Goal: Task Accomplishment & Management: Manage account settings

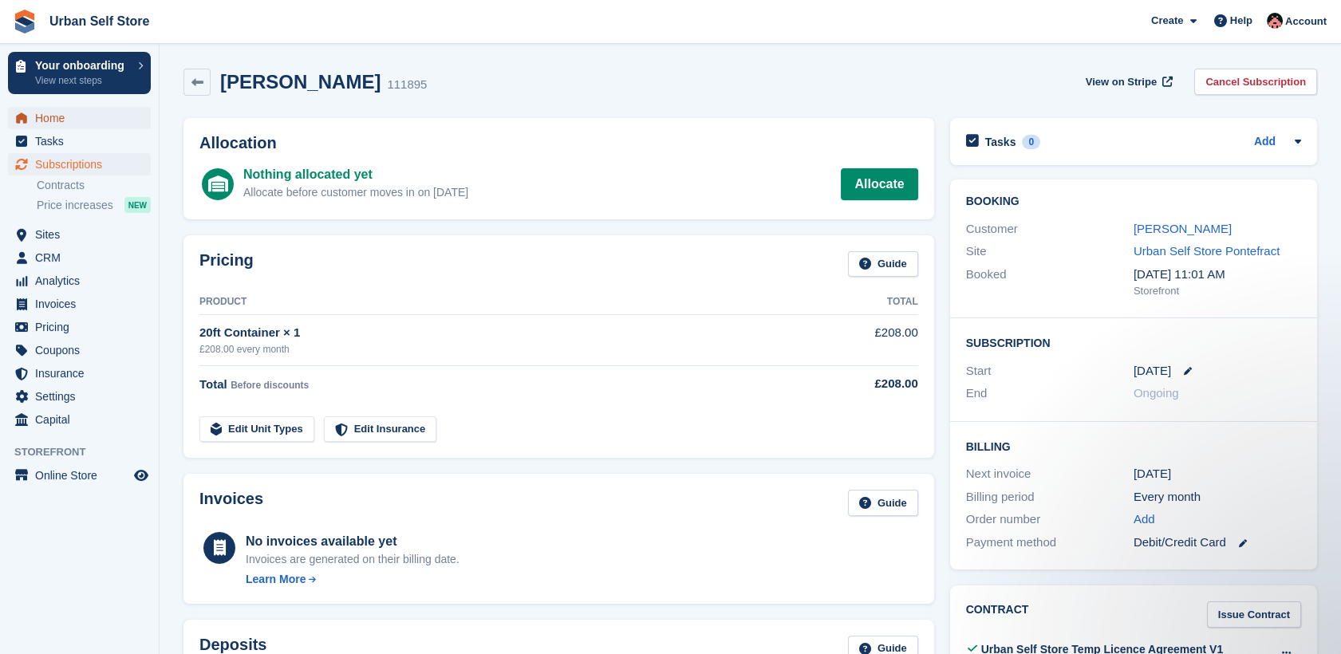
click at [57, 120] on span "Home" at bounding box center [83, 118] width 96 height 22
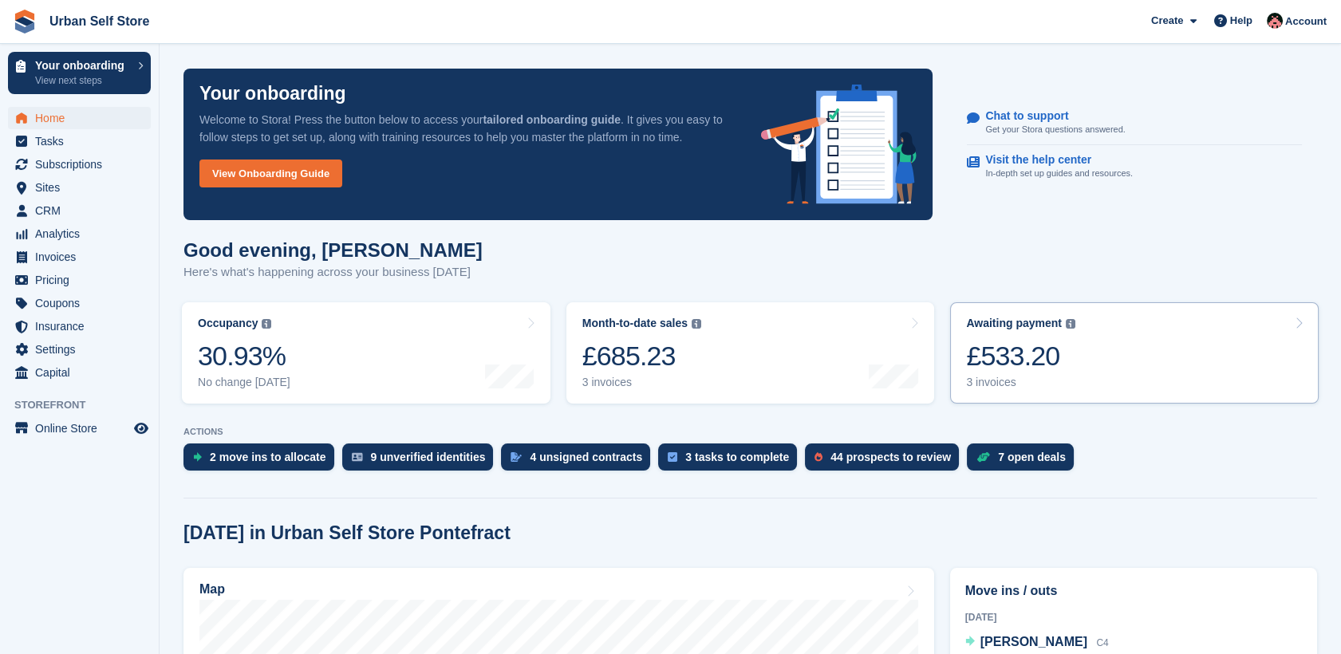
click at [1070, 369] on div "£533.20" at bounding box center [1020, 356] width 109 height 33
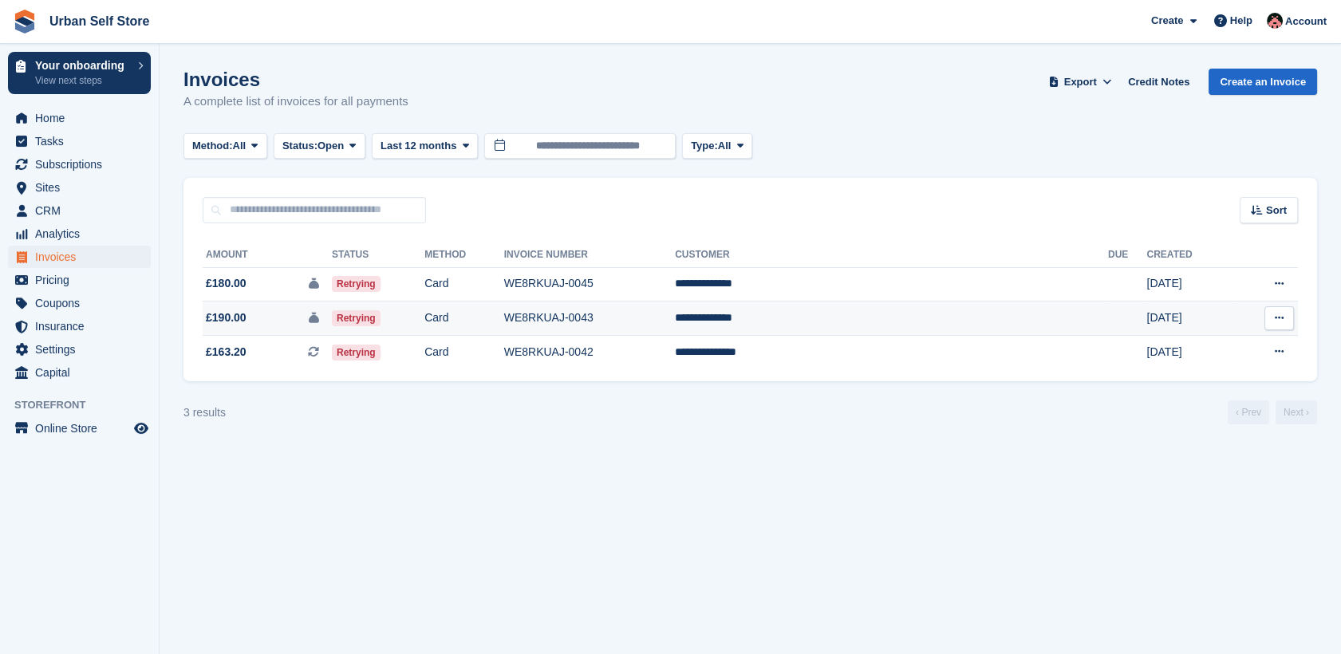
click at [1283, 326] on button at bounding box center [1280, 318] width 30 height 24
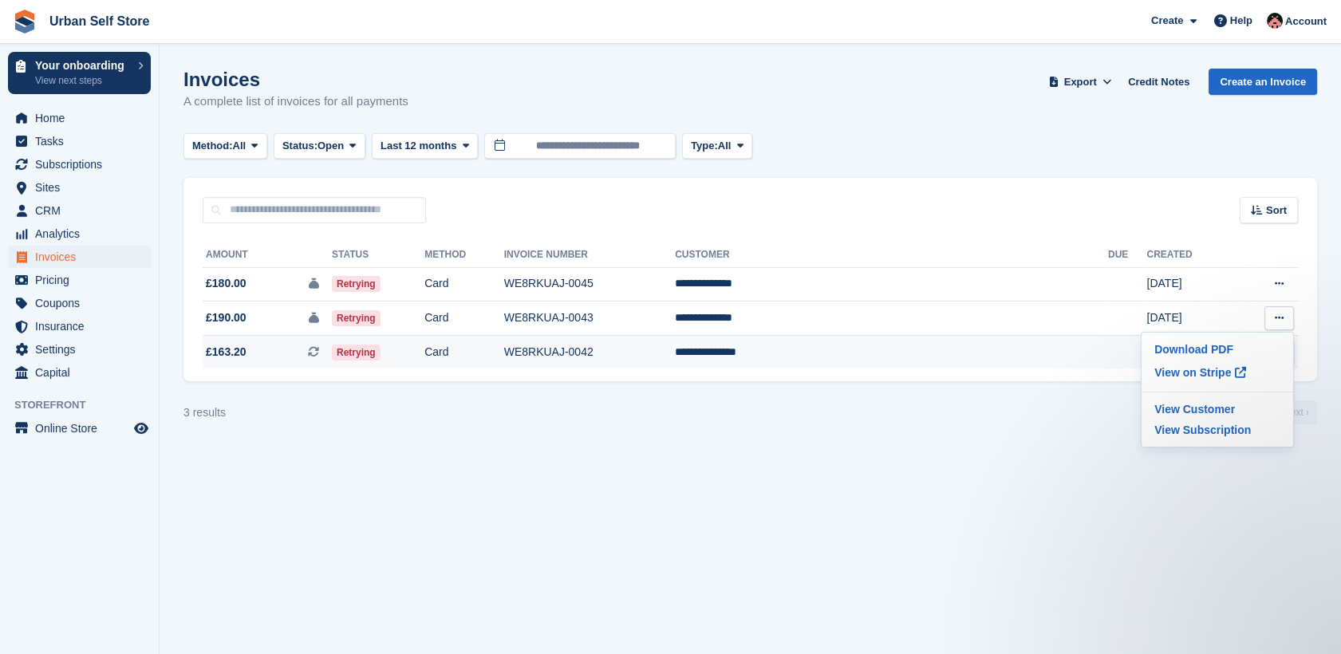
click at [292, 357] on span "£163.20 This is a recurring subscription invoice." at bounding box center [267, 352] width 129 height 17
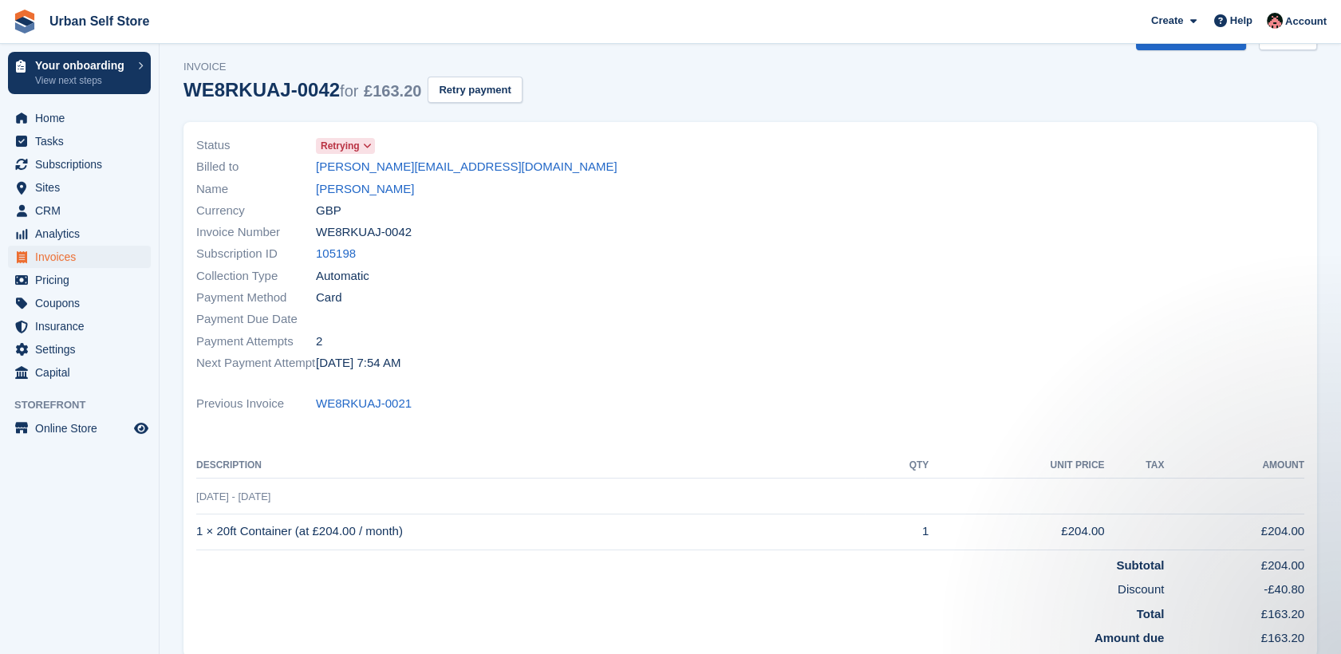
scroll to position [3, 0]
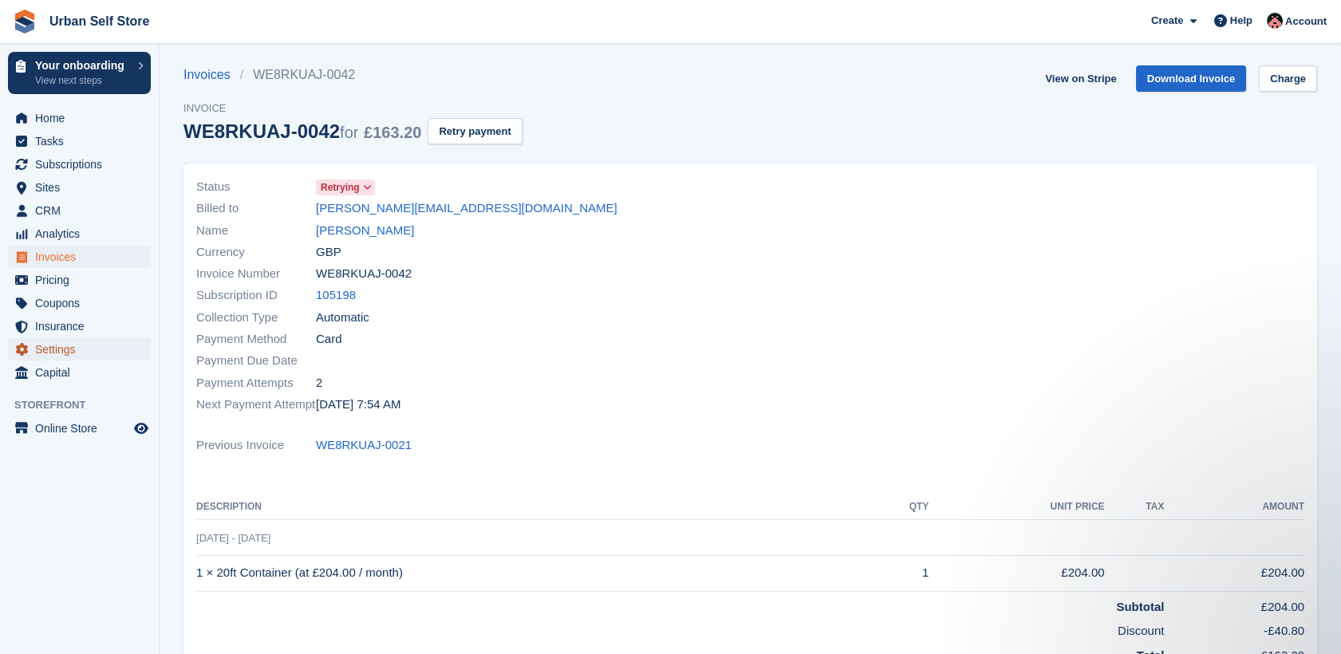
click at [73, 350] on span "Settings" at bounding box center [83, 349] width 96 height 22
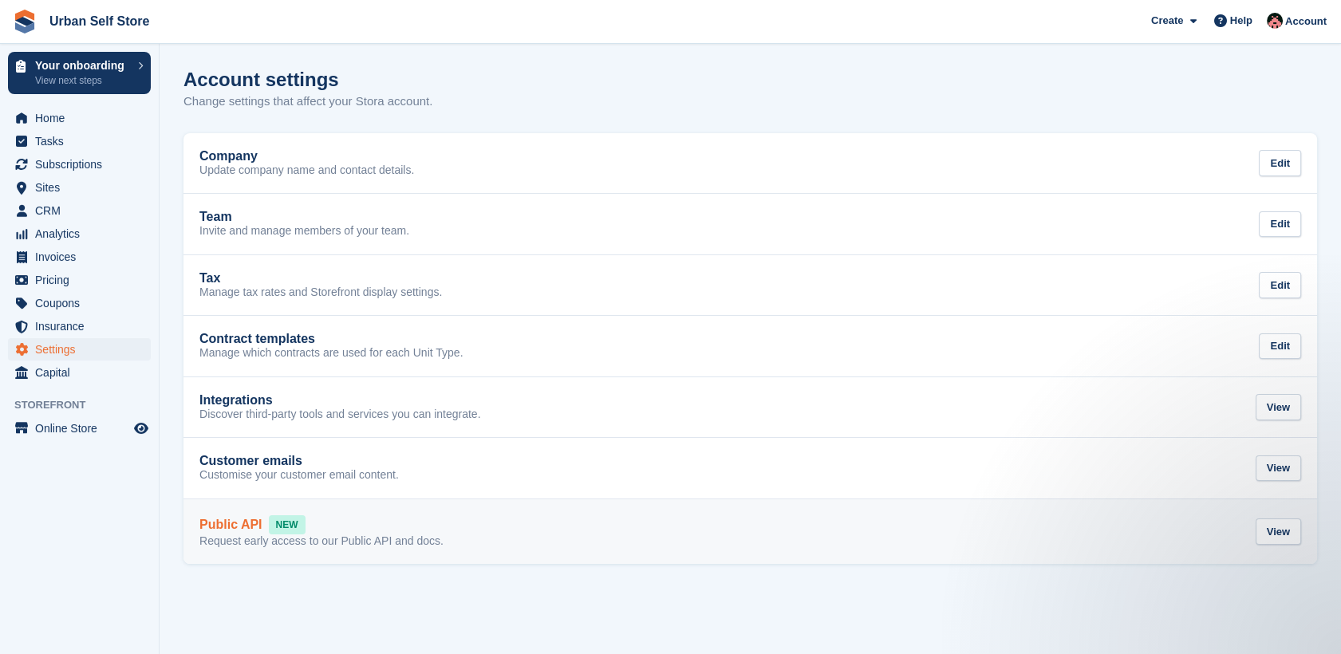
click at [320, 517] on div "Public API NEW" at bounding box center [321, 524] width 244 height 19
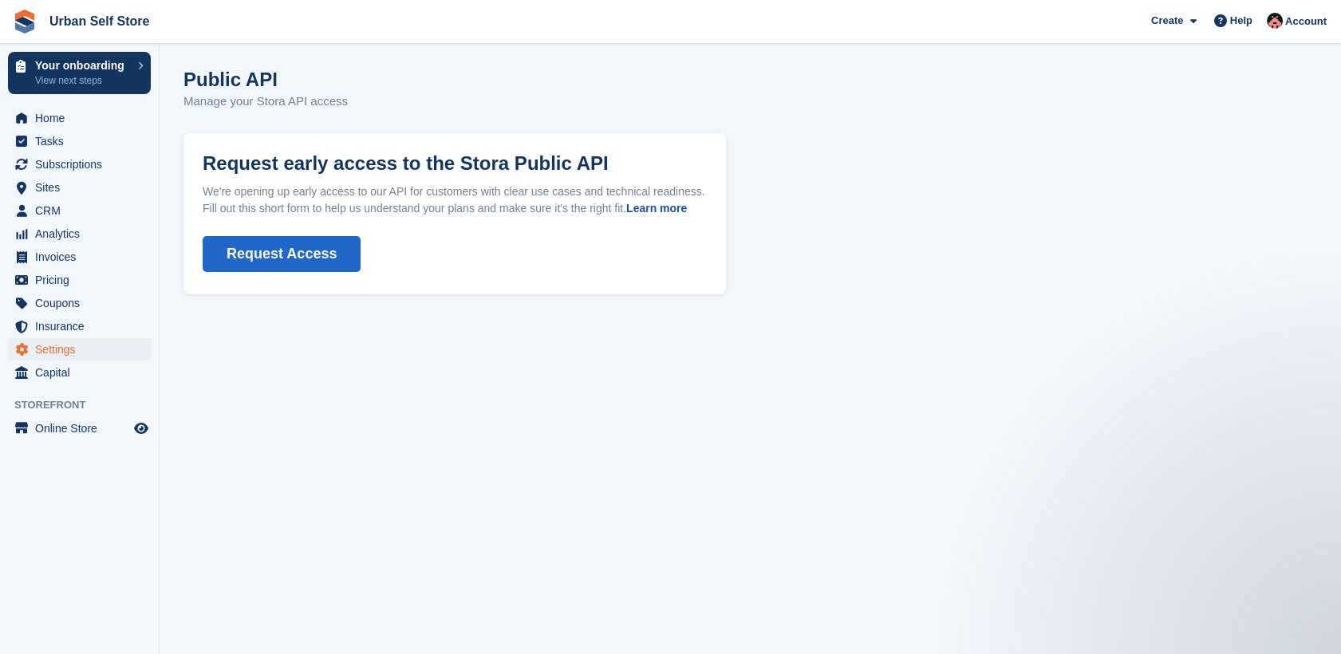
click at [685, 208] on link "Learn more" at bounding box center [656, 208] width 61 height 13
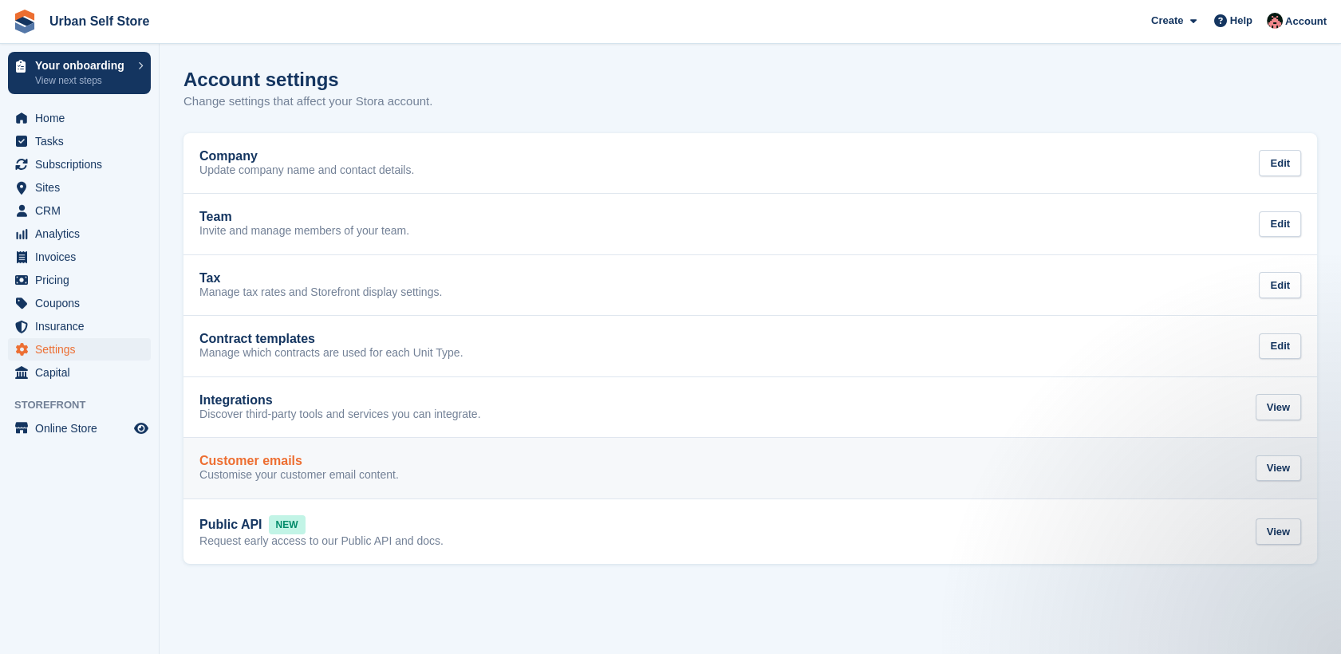
click at [325, 459] on div "Customer emails" at bounding box center [298, 461] width 199 height 14
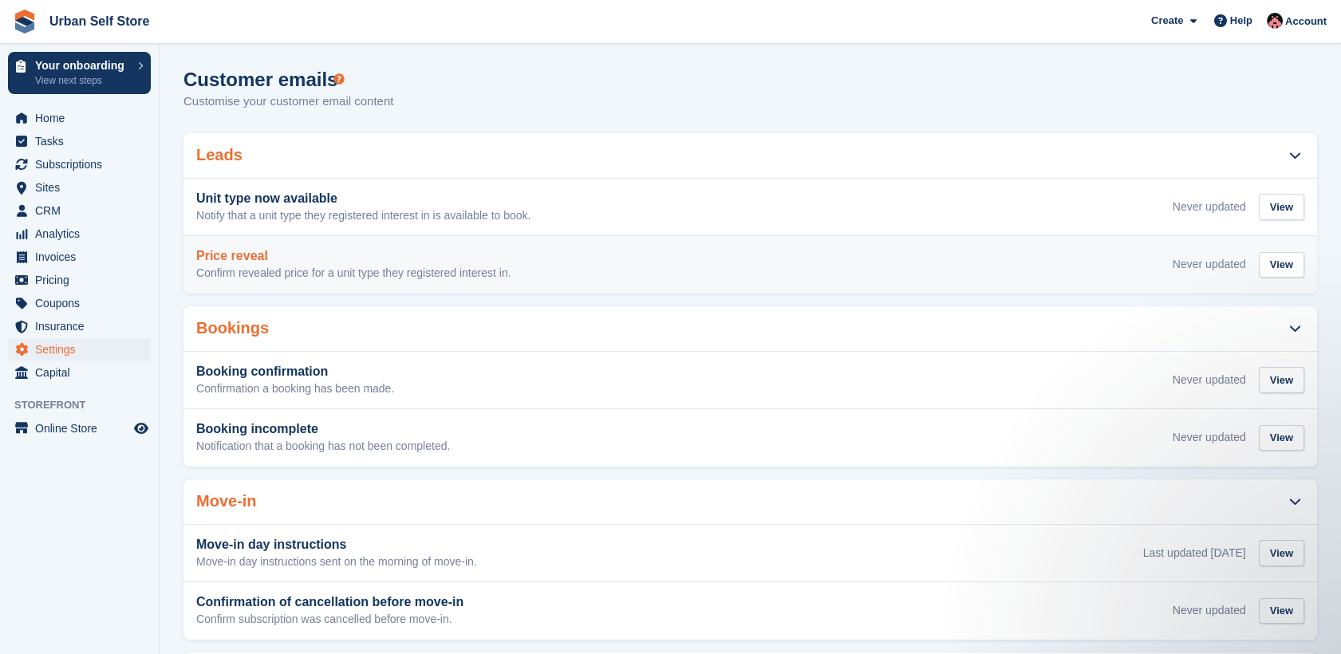
click at [359, 250] on h3 "Price reveal" at bounding box center [353, 256] width 315 height 14
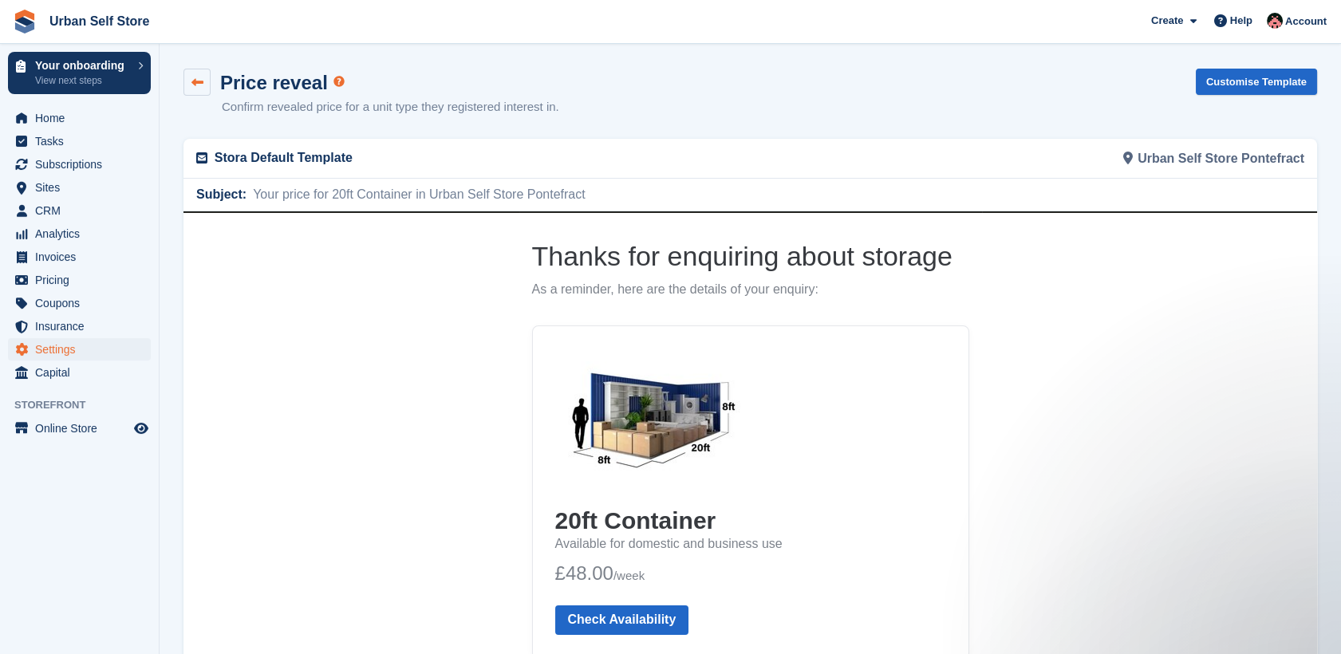
click at [185, 95] on link at bounding box center [197, 82] width 27 height 27
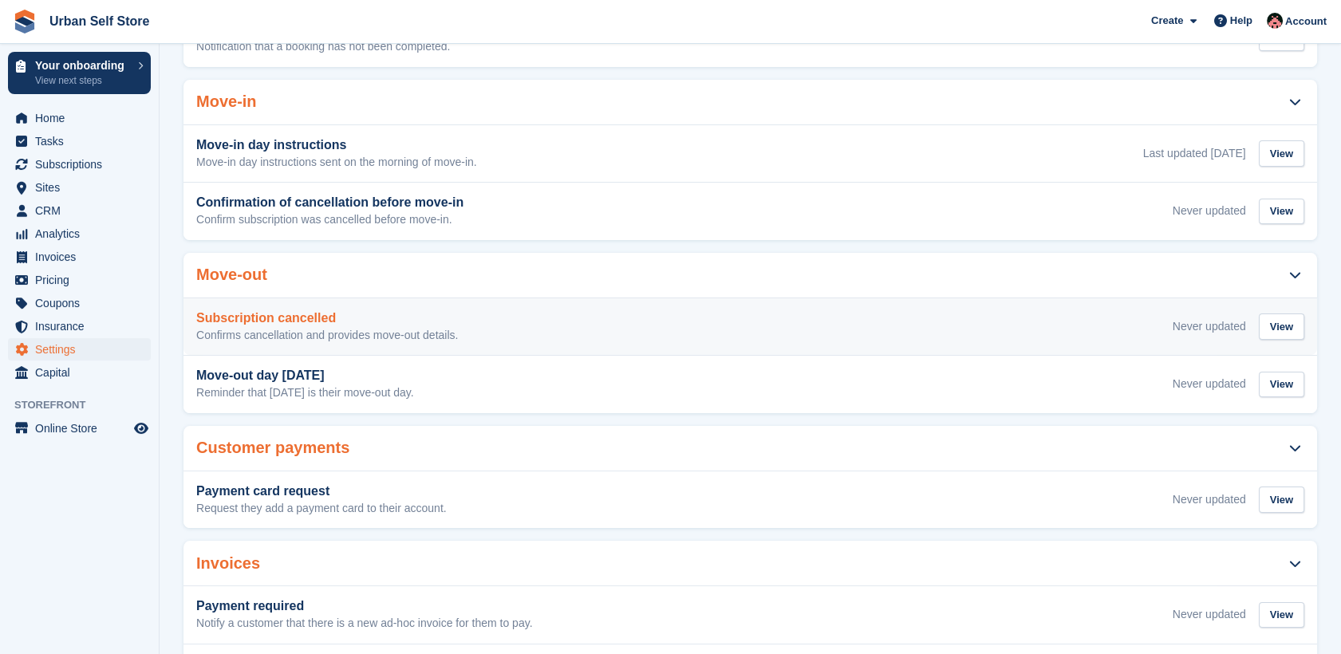
scroll to position [443, 0]
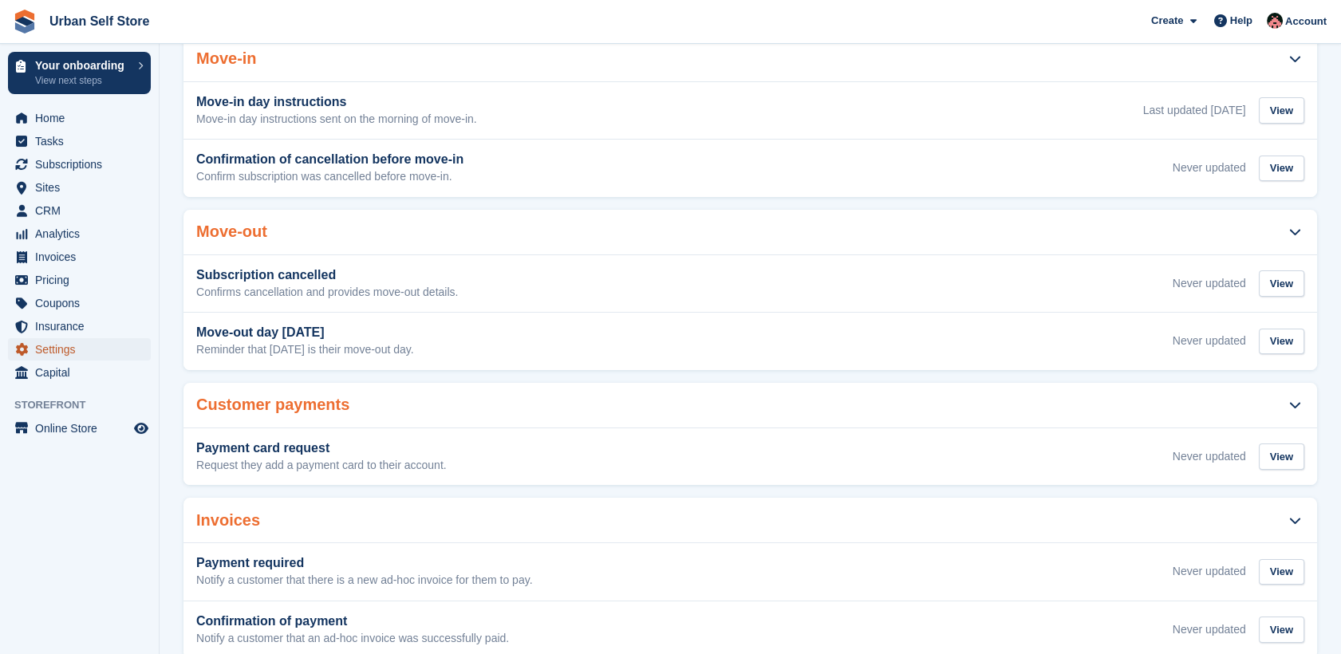
click at [80, 346] on span "Settings" at bounding box center [83, 349] width 96 height 22
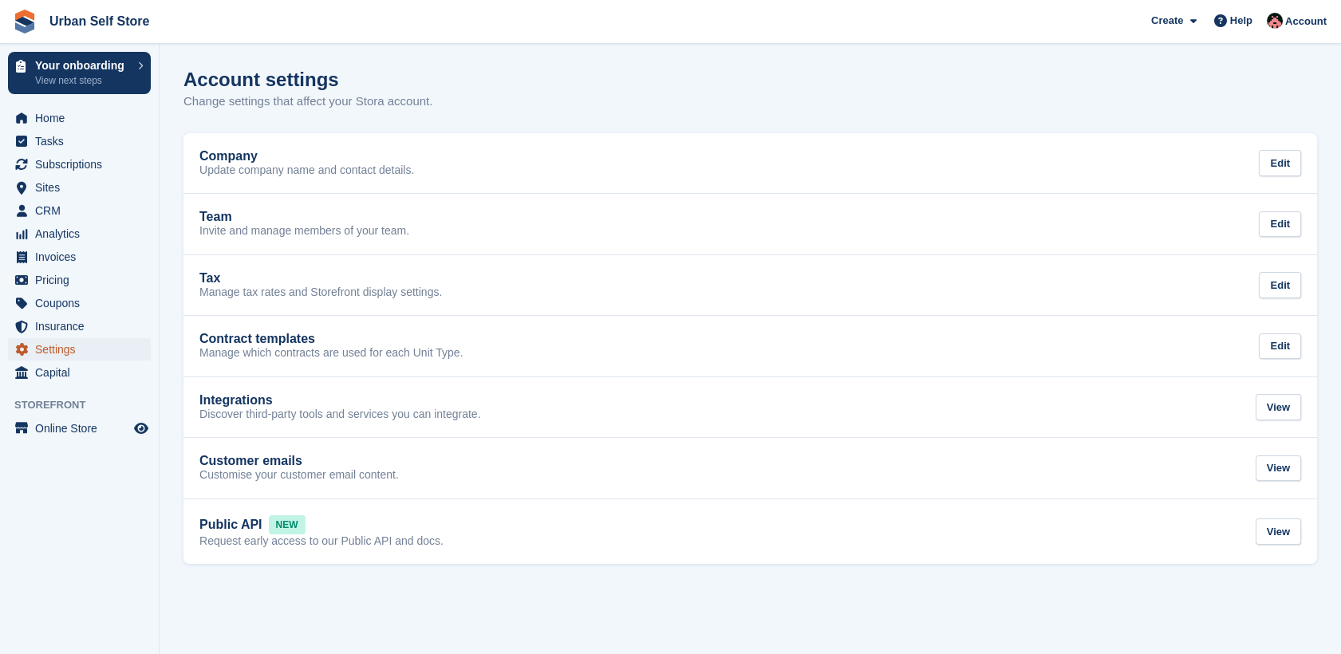
click at [77, 348] on span "Settings" at bounding box center [83, 349] width 96 height 22
click at [81, 428] on span "Online Store" at bounding box center [83, 428] width 96 height 22
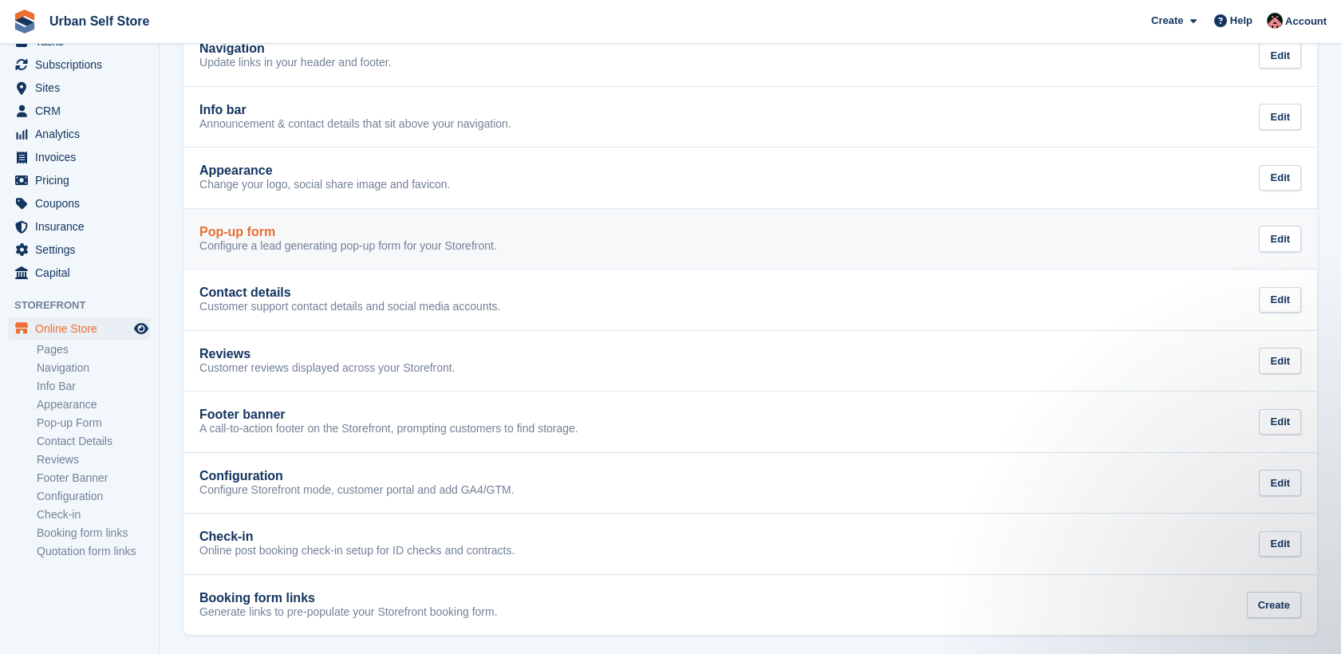
scroll to position [172, 0]
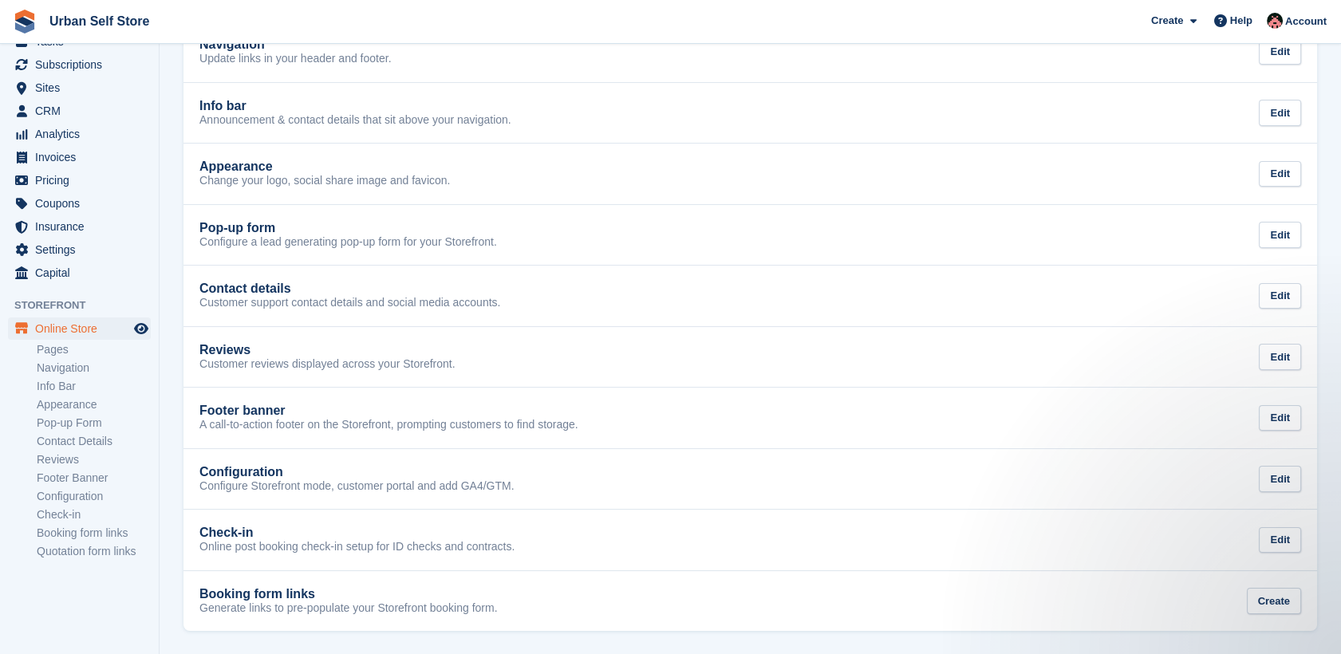
click at [32, 349] on div "Online Store Online Store Online Store Pages Navigation Info Bar Appearance Pop…" at bounding box center [79, 443] width 159 height 251
click at [44, 350] on link "Pages" at bounding box center [94, 349] width 114 height 15
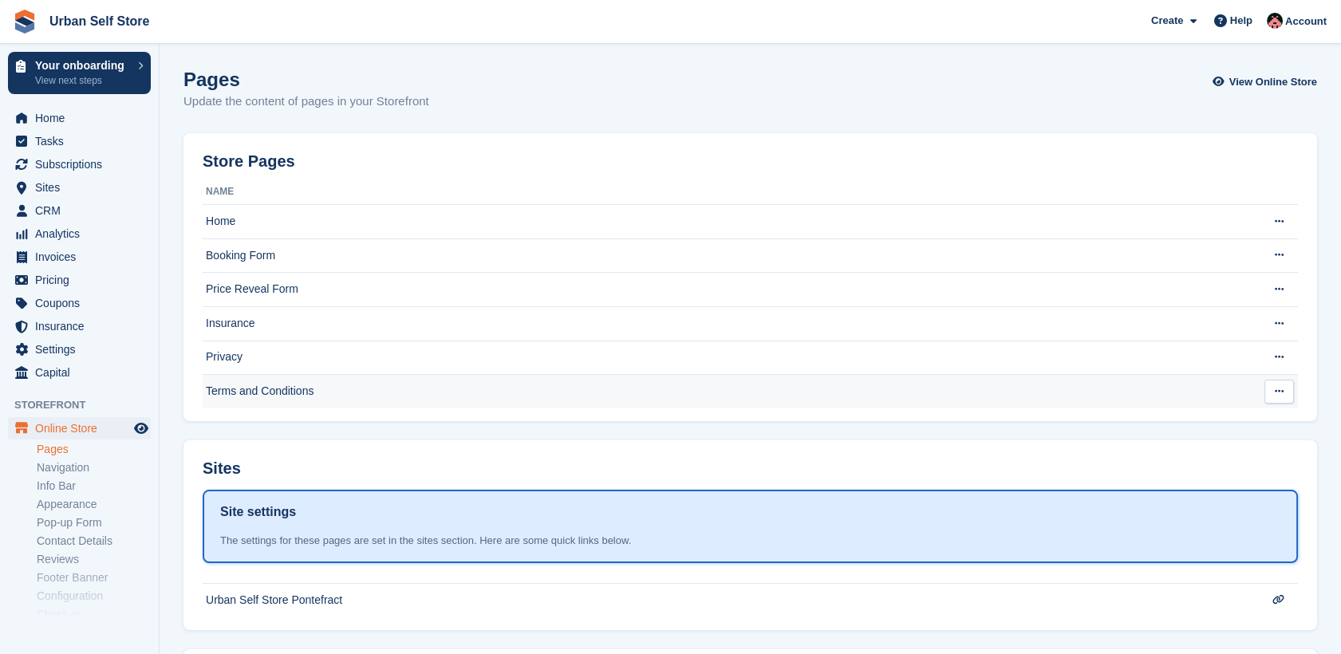
click at [267, 393] on td "Terms and Conditions" at bounding box center [723, 392] width 1041 height 34
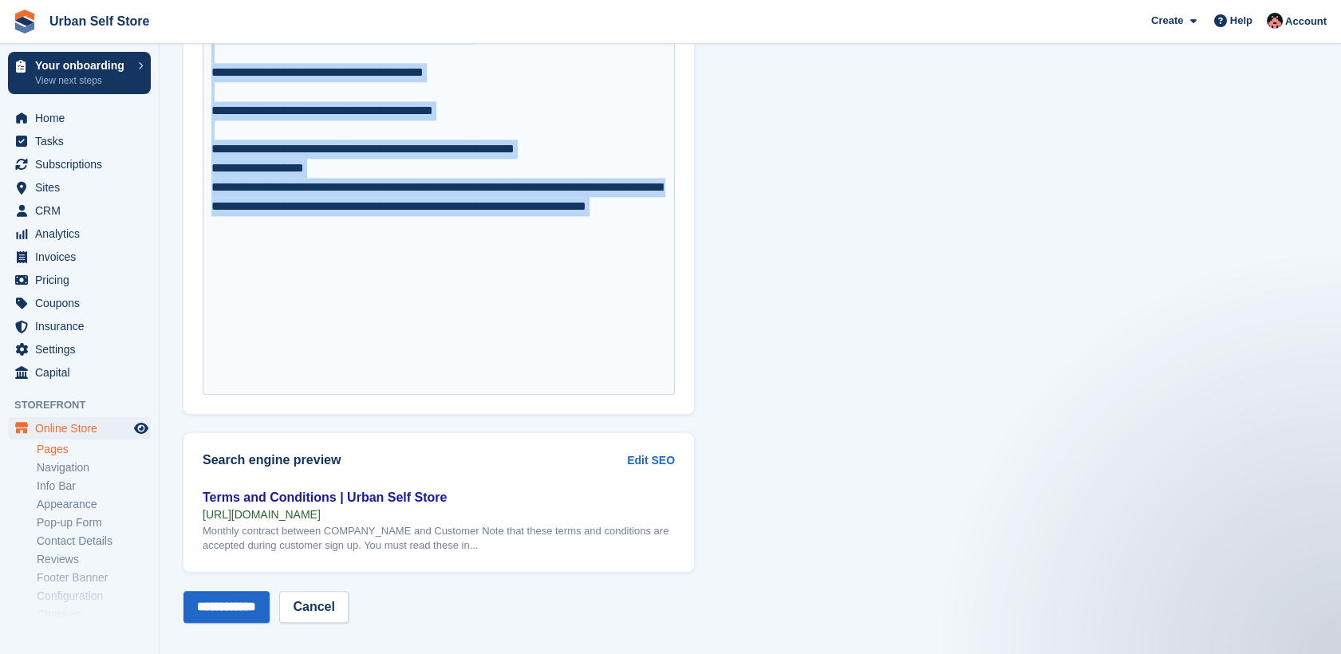
scroll to position [3829, 0]
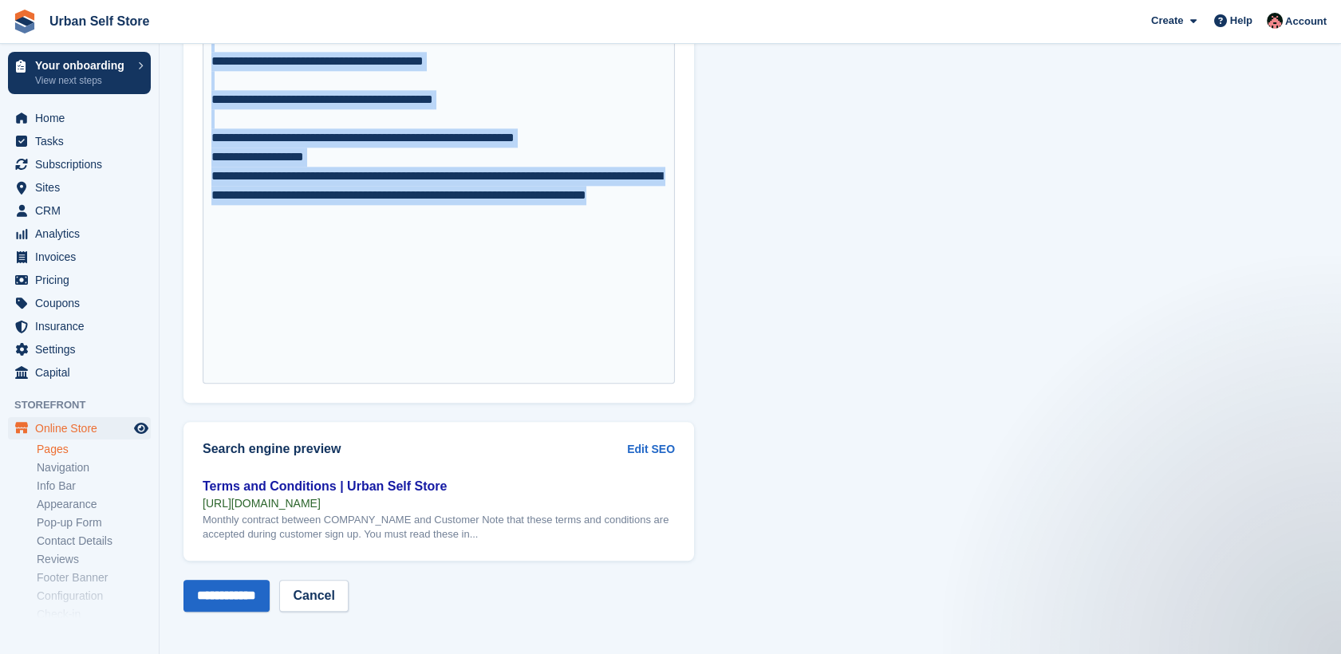
drag, startPoint x: 211, startPoint y: 297, endPoint x: 460, endPoint y: 350, distance: 255.4
copy div "**********"
click at [68, 162] on span "Subscriptions" at bounding box center [83, 164] width 96 height 22
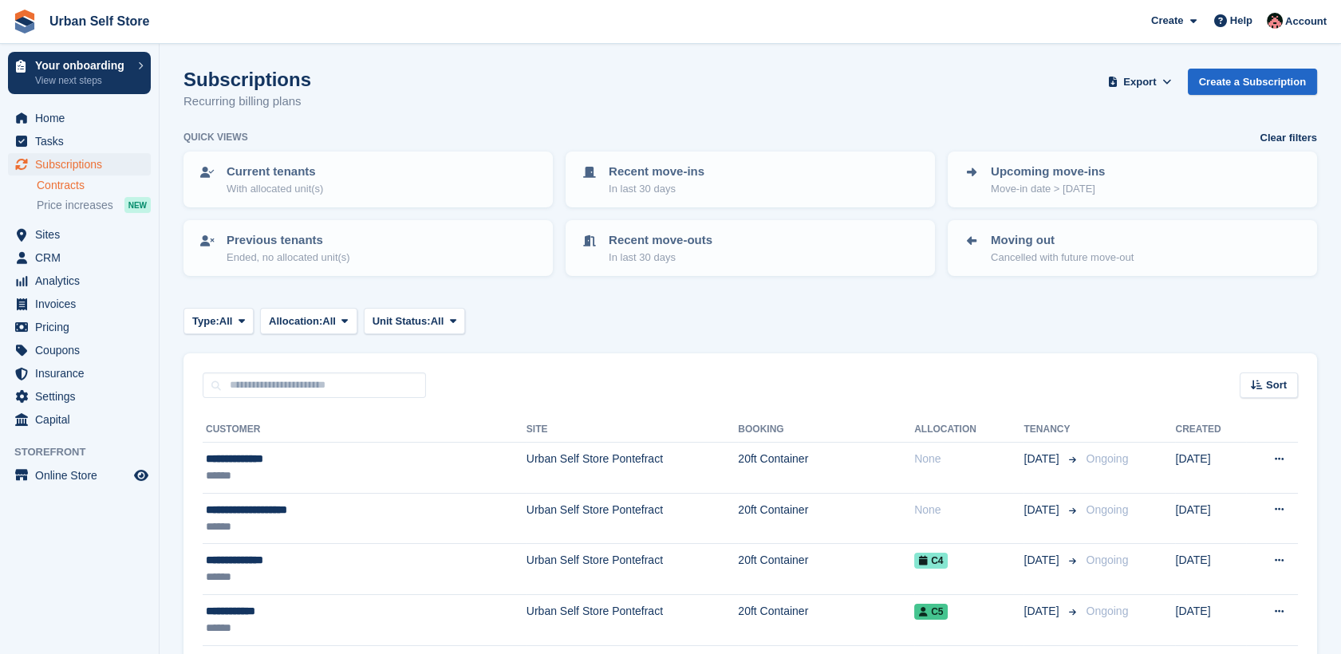
click at [64, 187] on link "Contracts" at bounding box center [94, 185] width 114 height 15
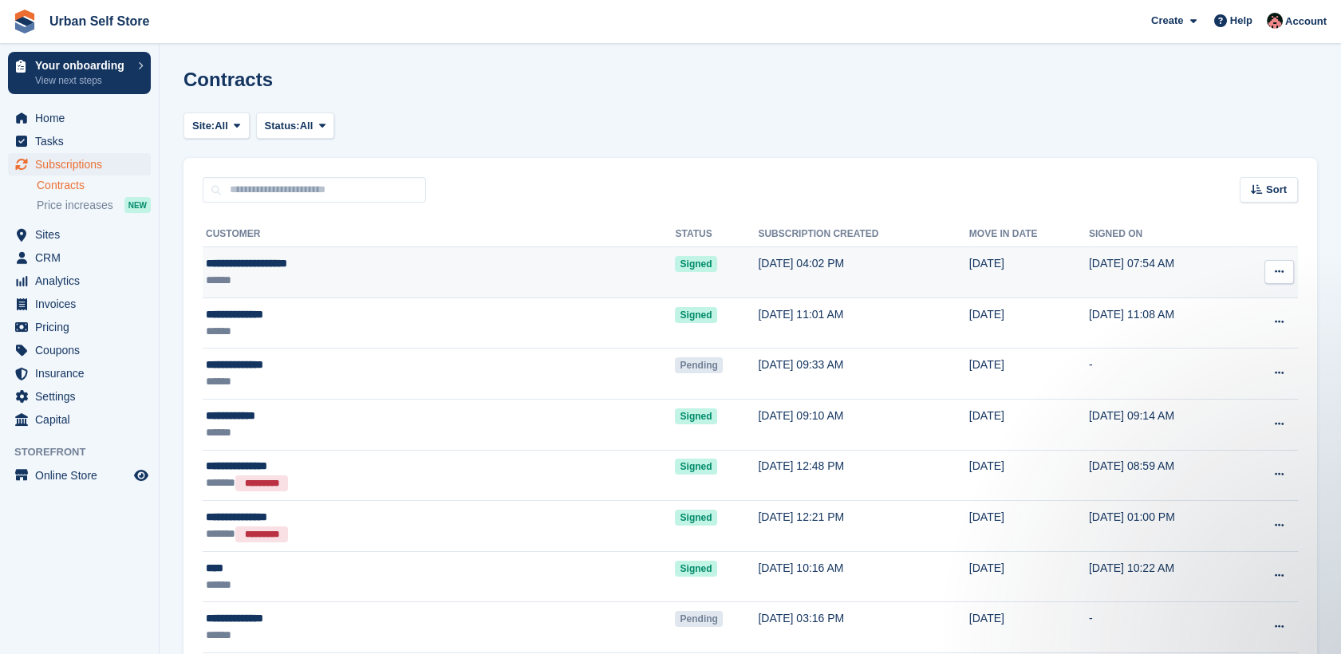
click at [404, 274] on div "******" at bounding box center [339, 280] width 267 height 17
